Goal: Information Seeking & Learning: Learn about a topic

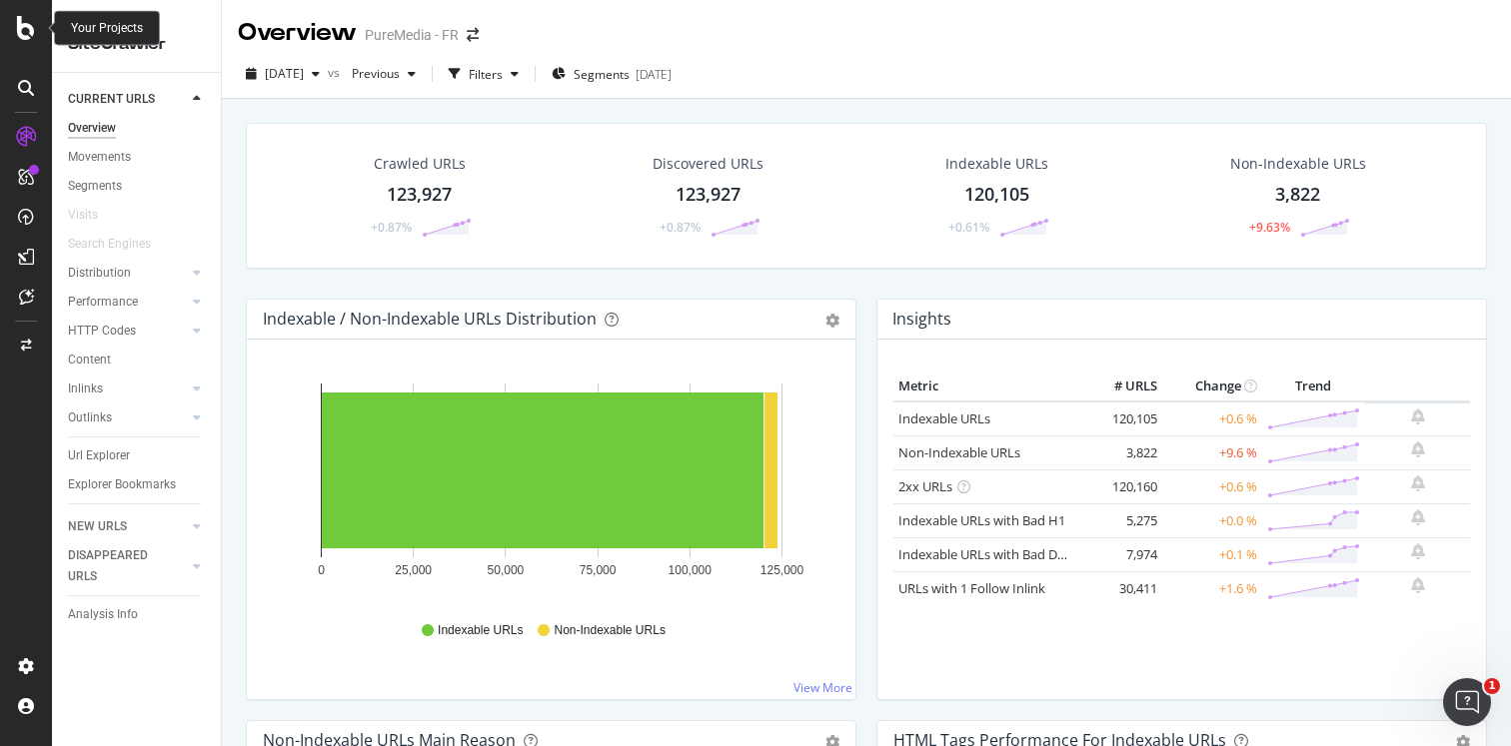
click at [30, 32] on icon at bounding box center [26, 28] width 18 height 24
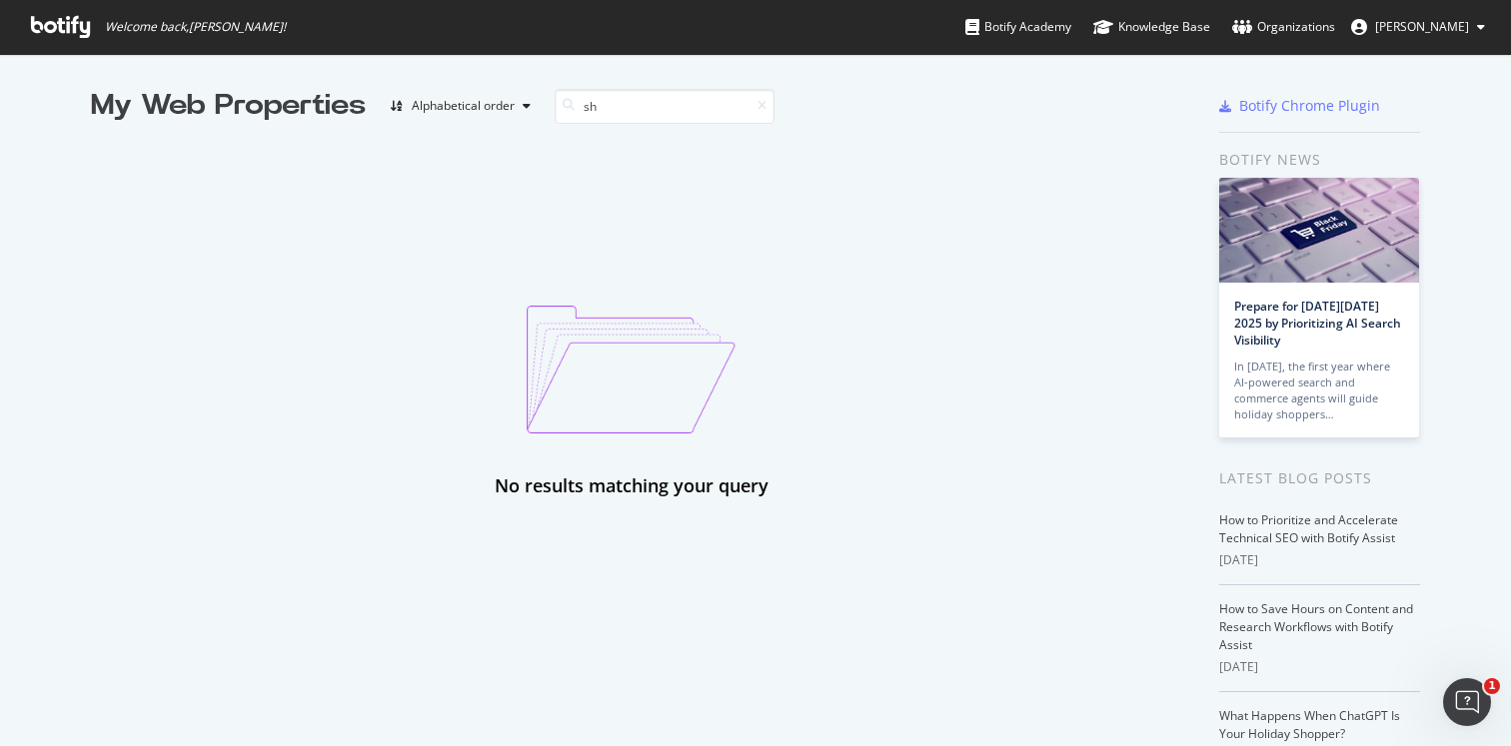
type input "s"
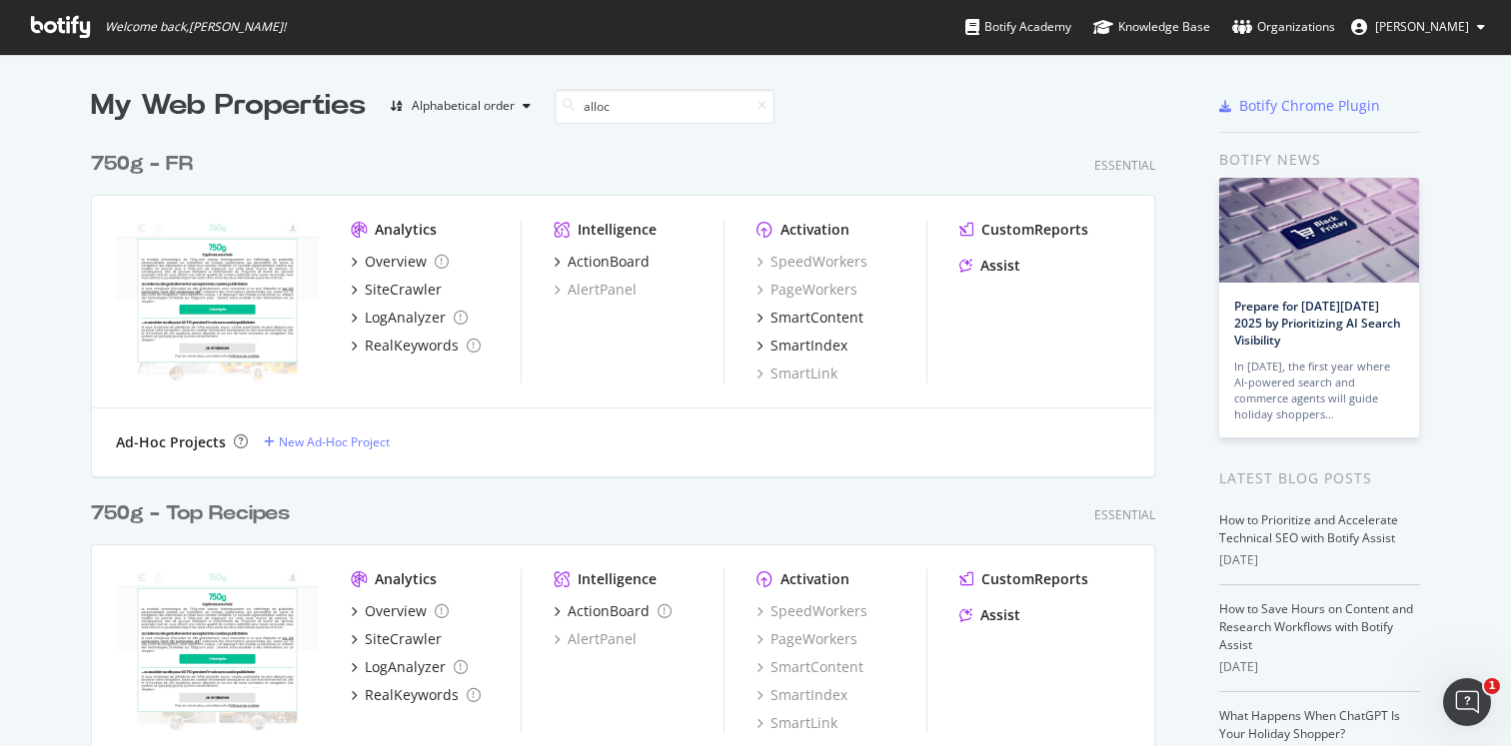
scroll to position [755, 1080]
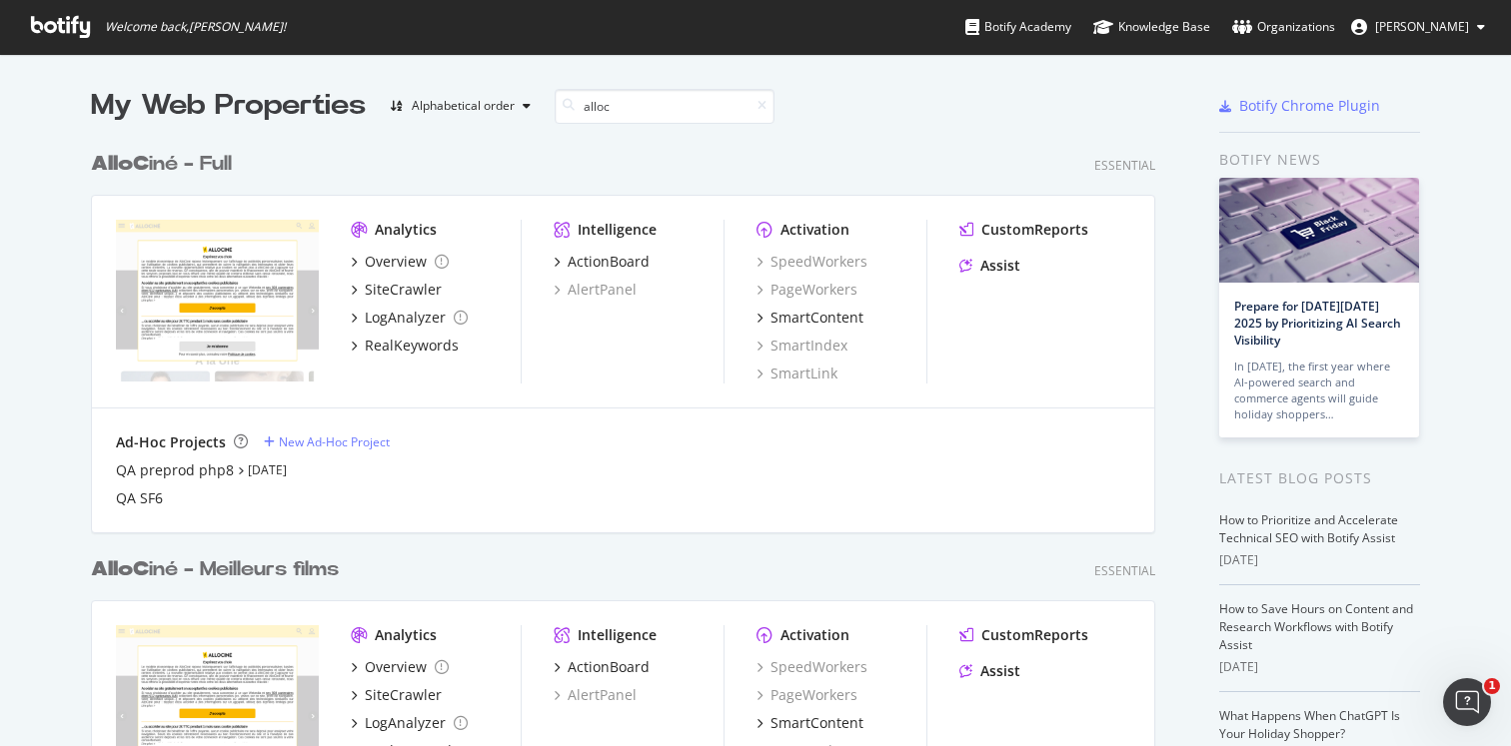
type input "alloc"
click at [205, 166] on div "AlloC iné - Full" at bounding box center [161, 164] width 141 height 29
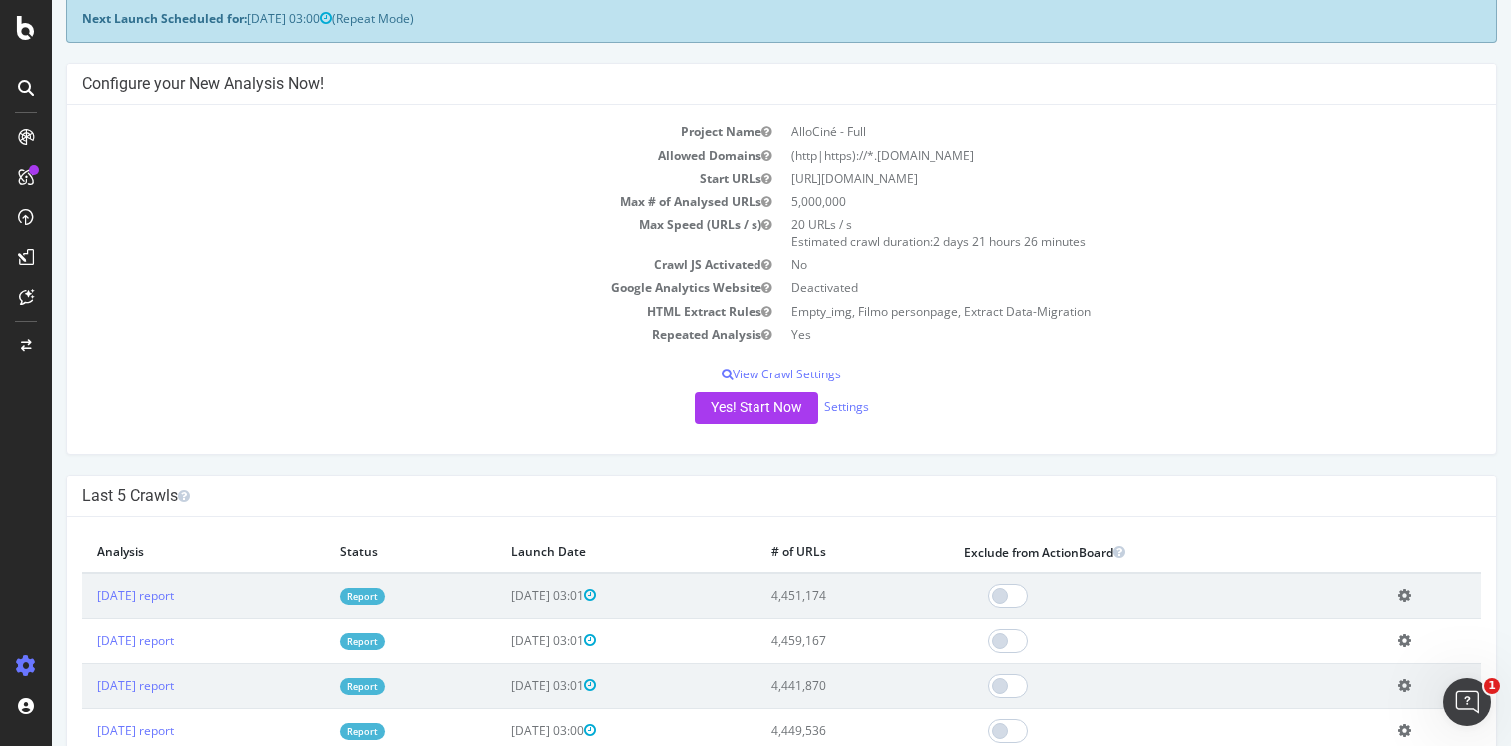
scroll to position [121, 0]
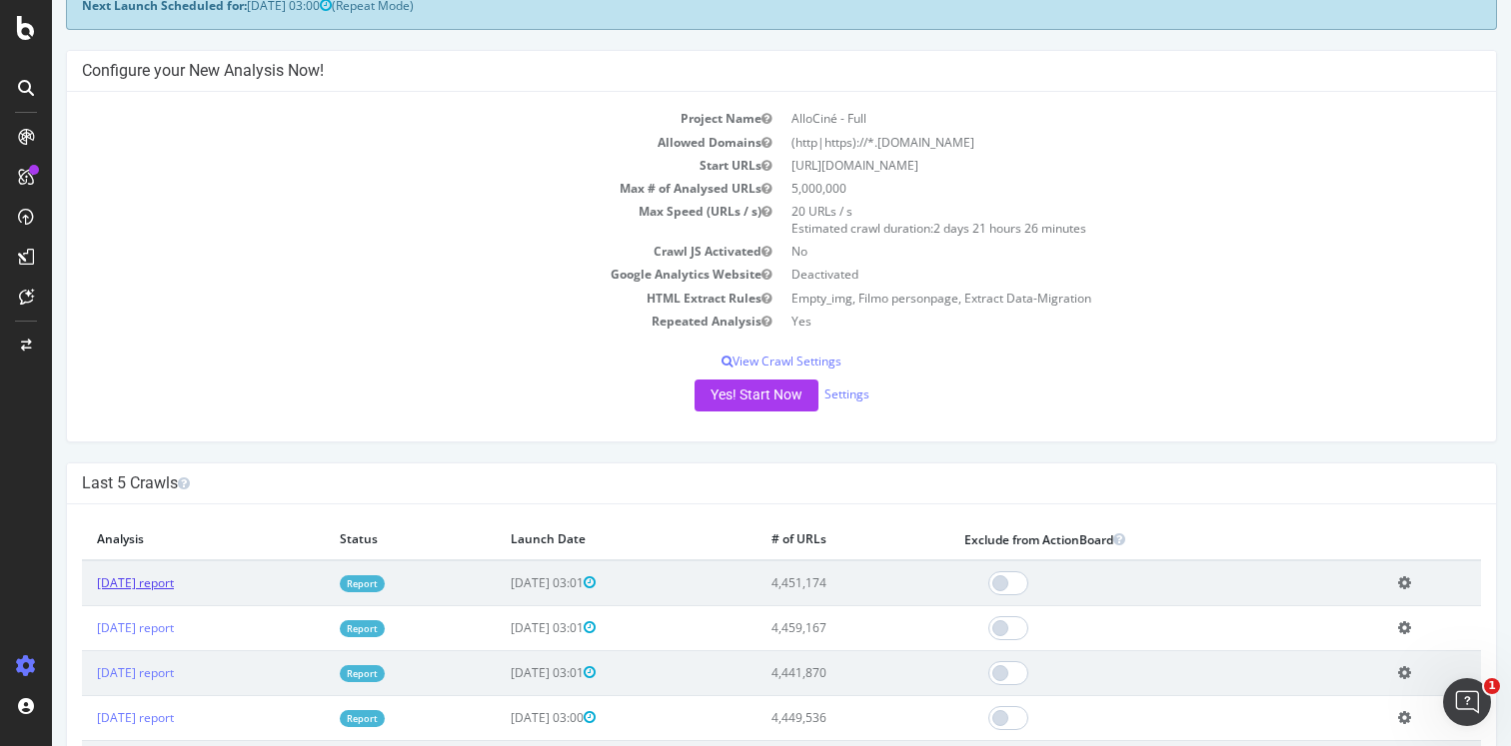
click at [166, 582] on link "2025 Sep. 16th report" at bounding box center [135, 582] width 77 height 17
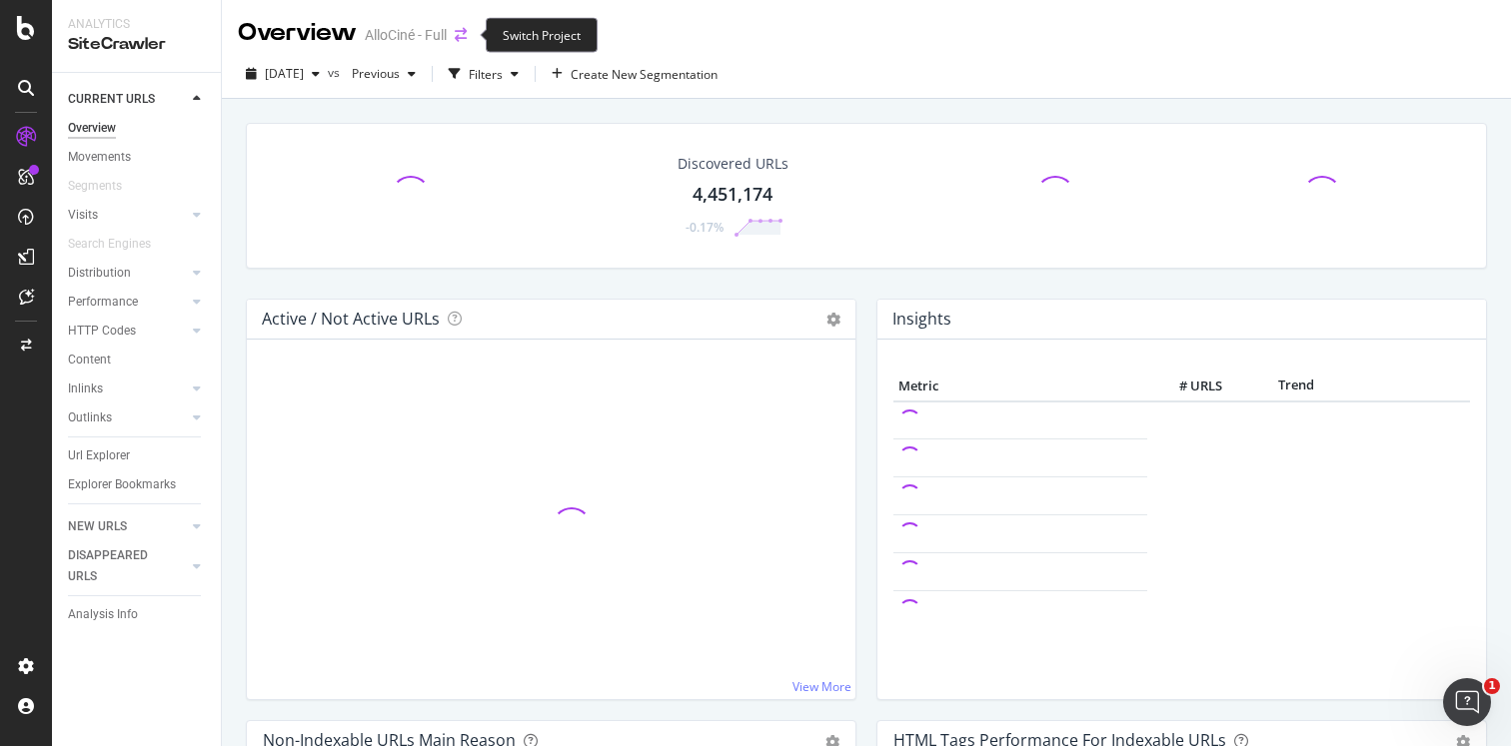
click at [466, 32] on icon "arrow-right-arrow-left" at bounding box center [461, 35] width 12 height 14
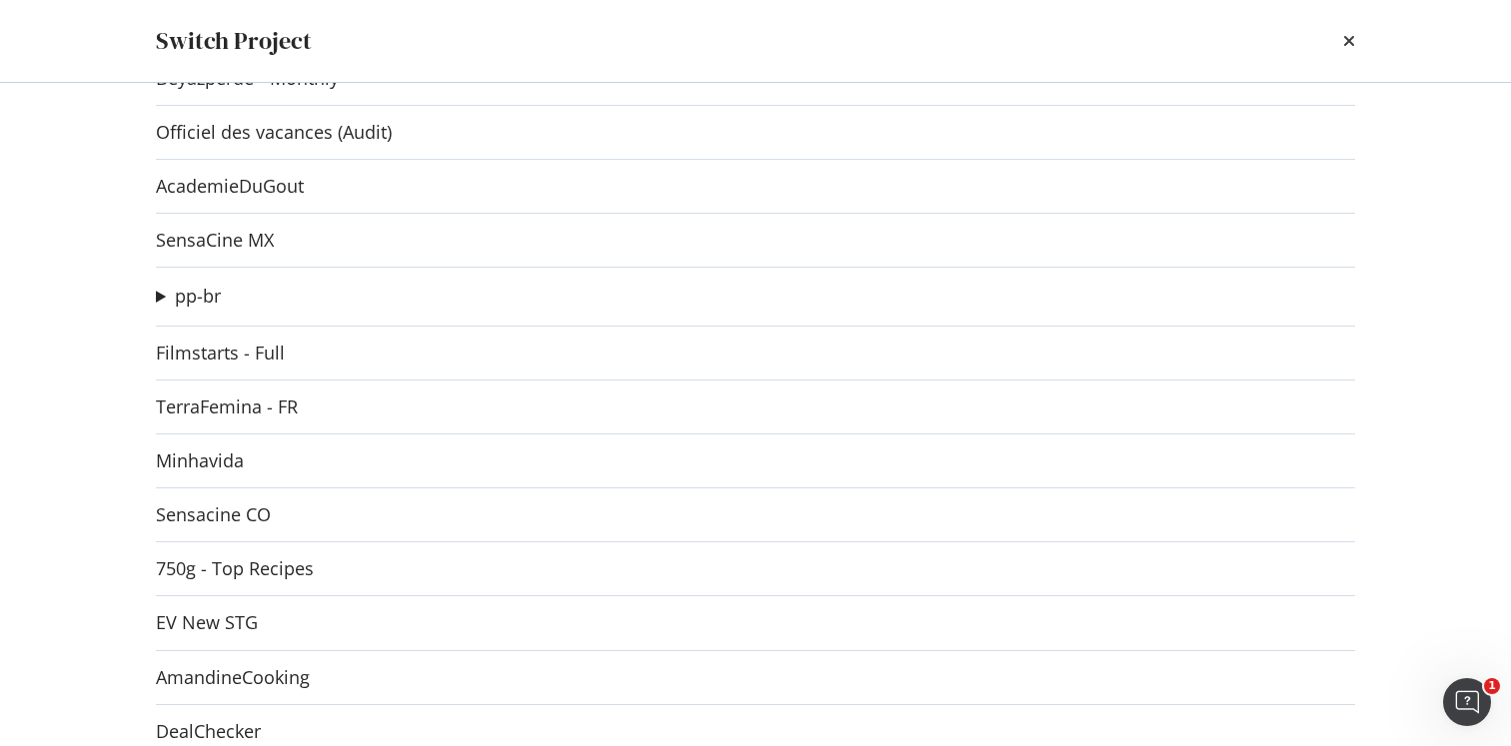
scroll to position [1073, 0]
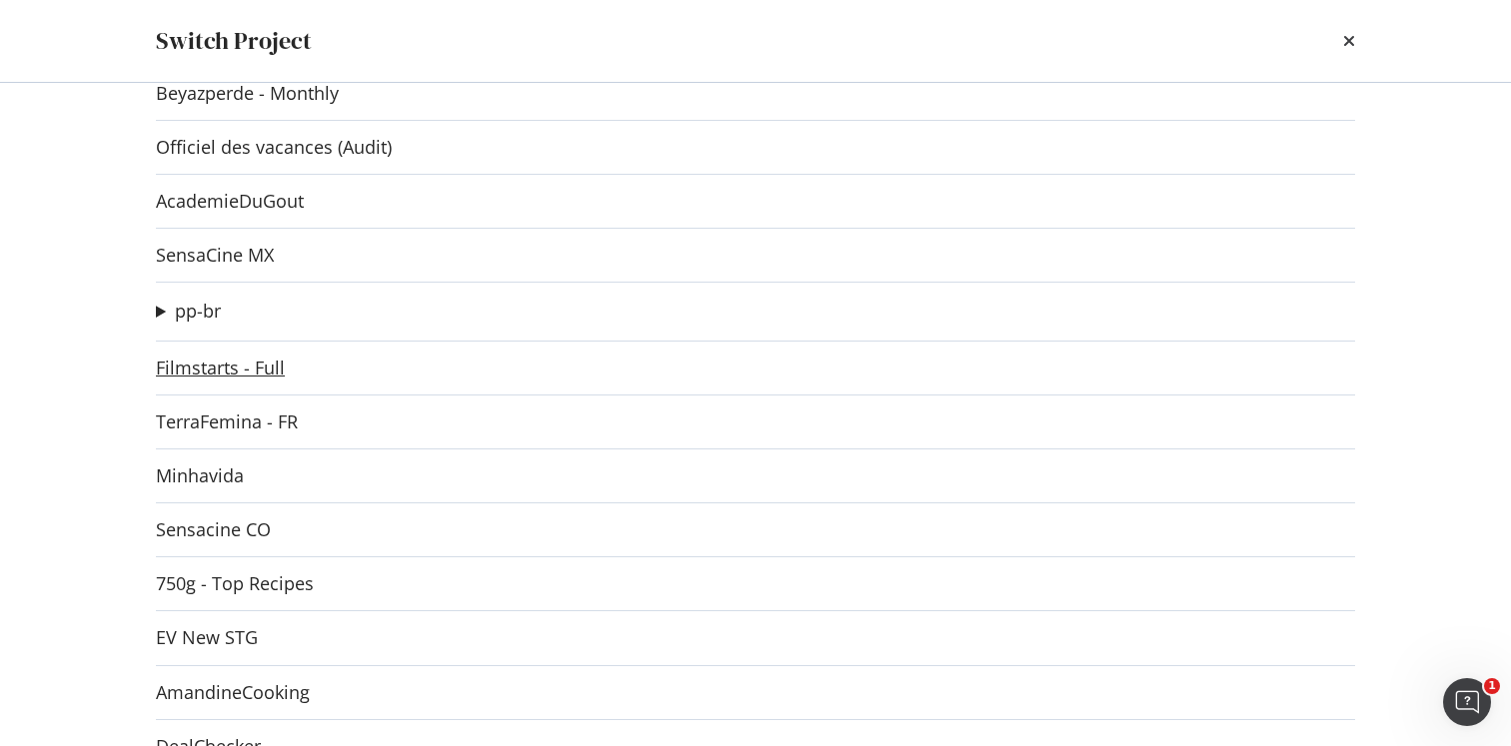
click at [234, 375] on link "Filmstarts - Full" at bounding box center [220, 368] width 129 height 21
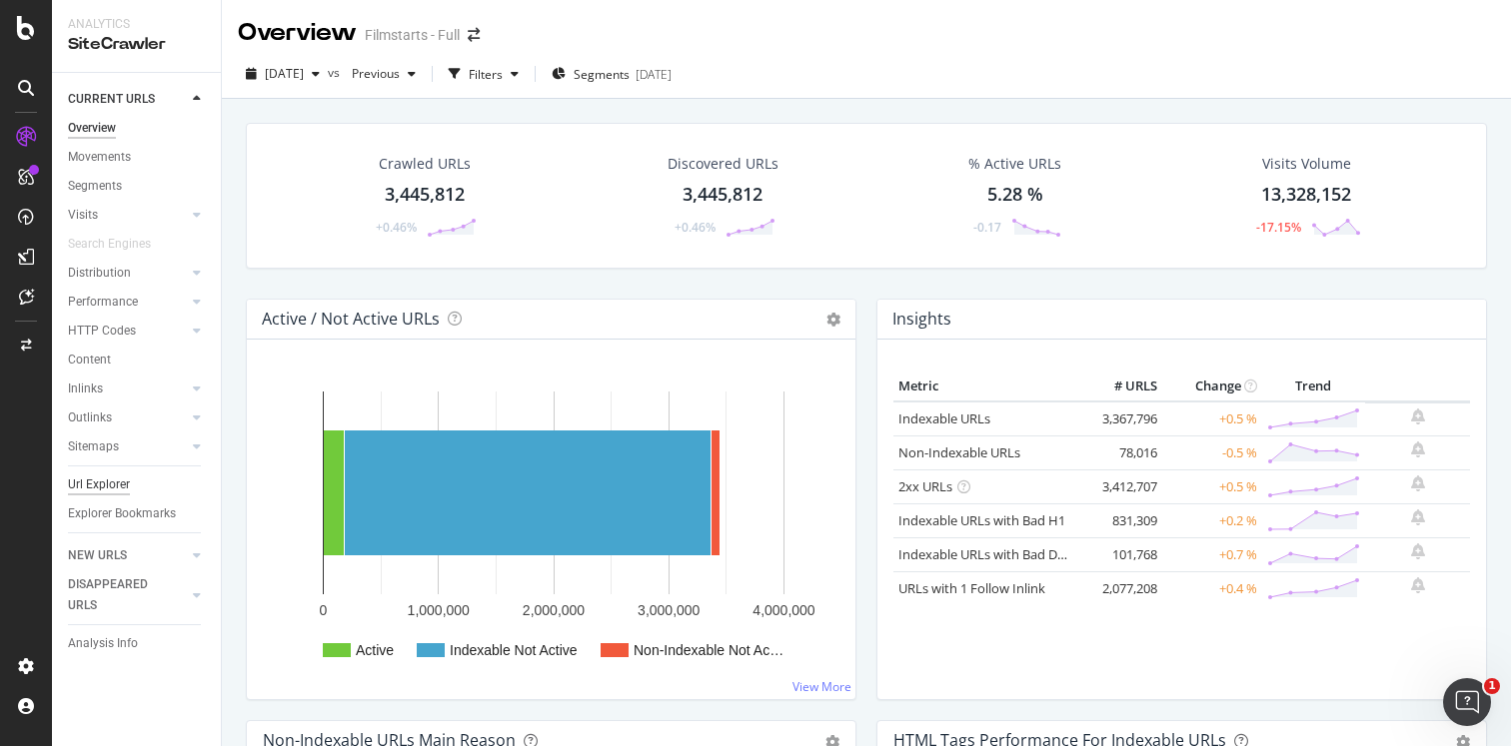
click at [100, 485] on div "Url Explorer" at bounding box center [99, 485] width 62 height 21
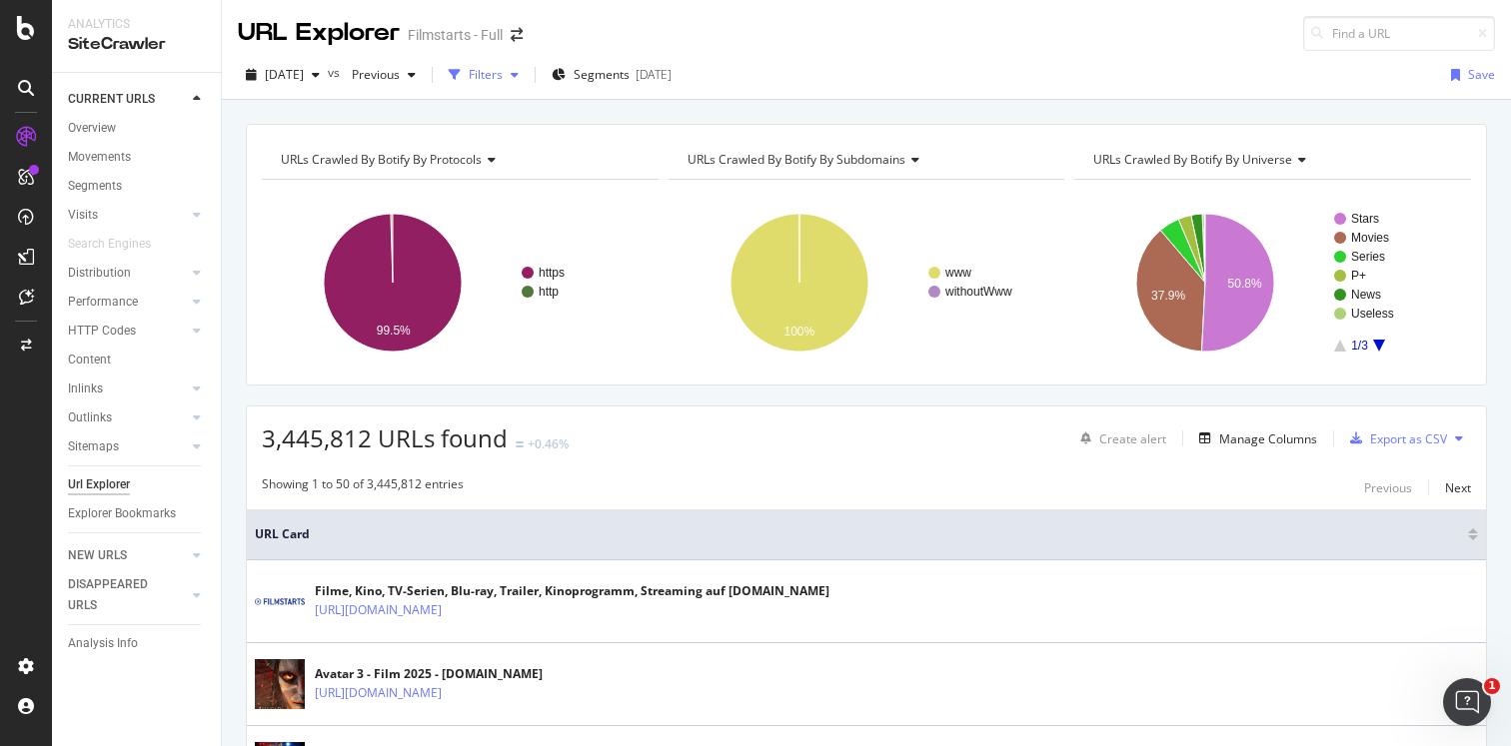
click at [503, 78] on div "Filters" at bounding box center [486, 74] width 34 height 17
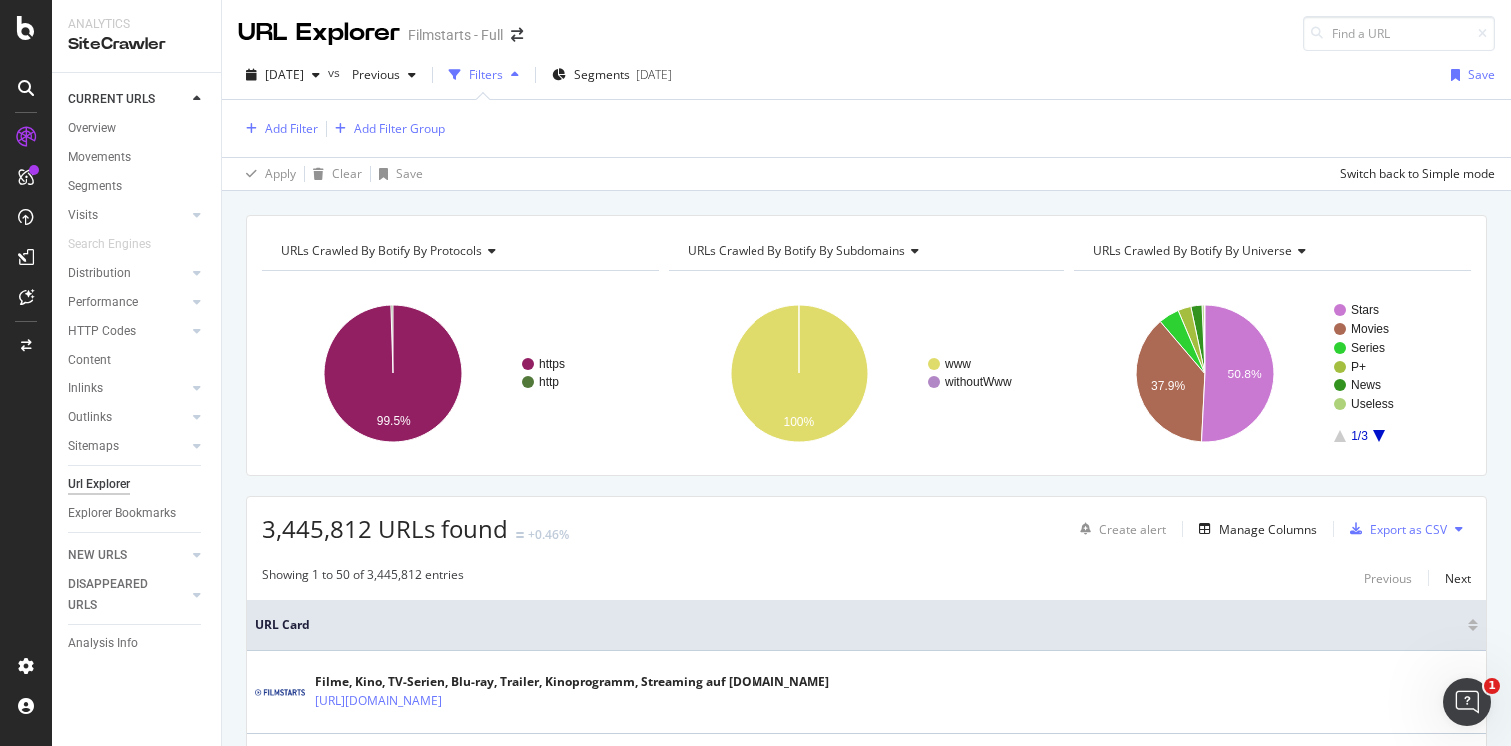
click at [1380, 435] on icon "A chart." at bounding box center [1379, 437] width 12 height 12
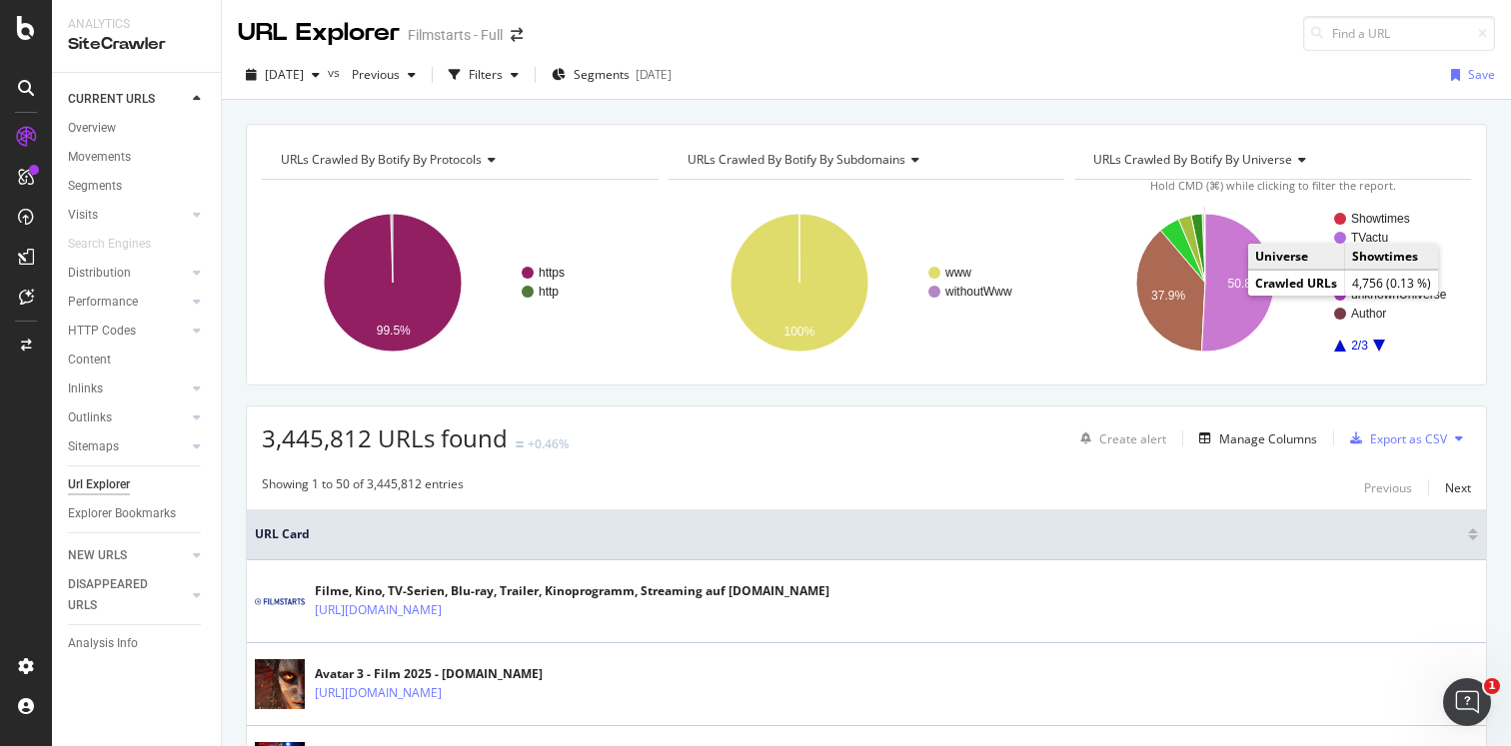
click at [1373, 220] on text "Showtimes" at bounding box center [1380, 219] width 59 height 14
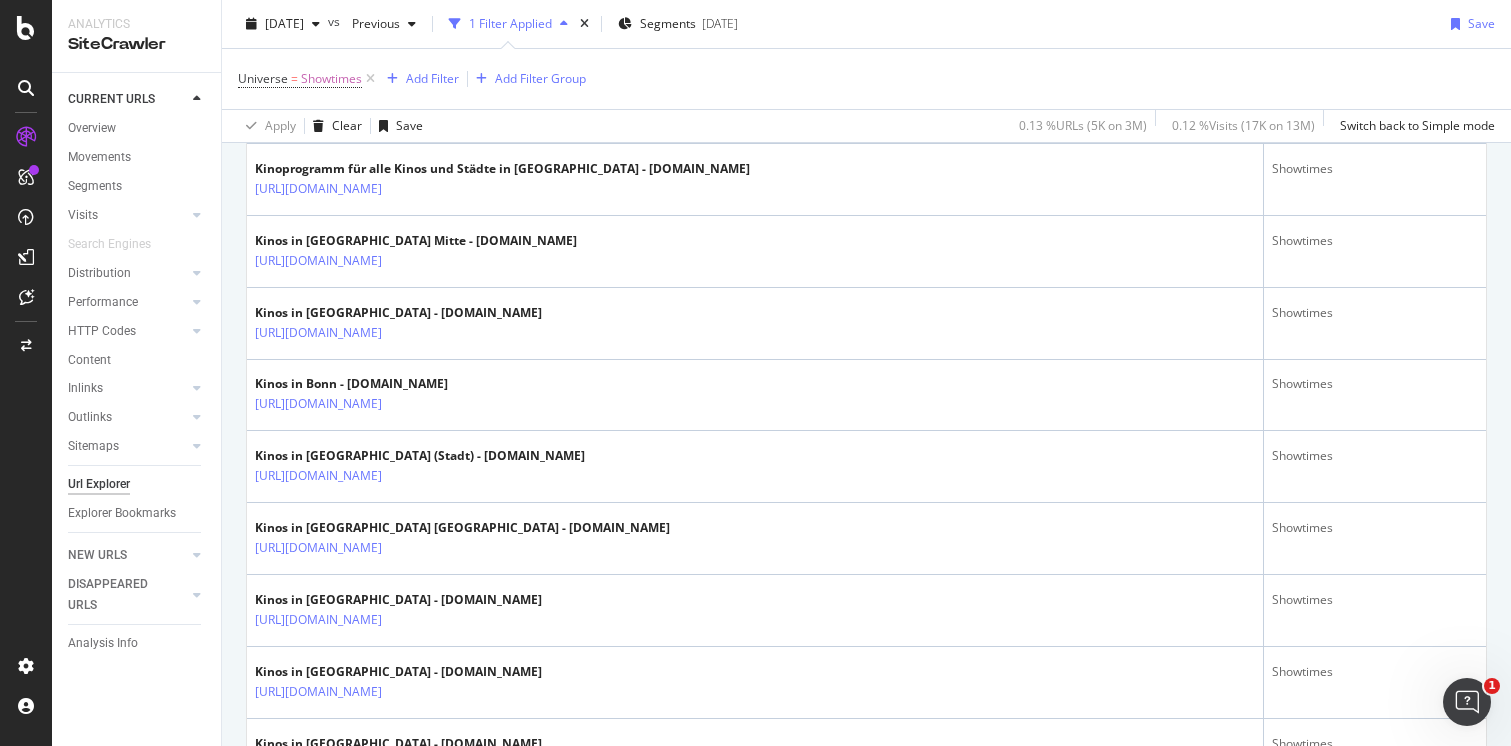
scroll to position [523, 0]
